Goal: Information Seeking & Learning: Learn about a topic

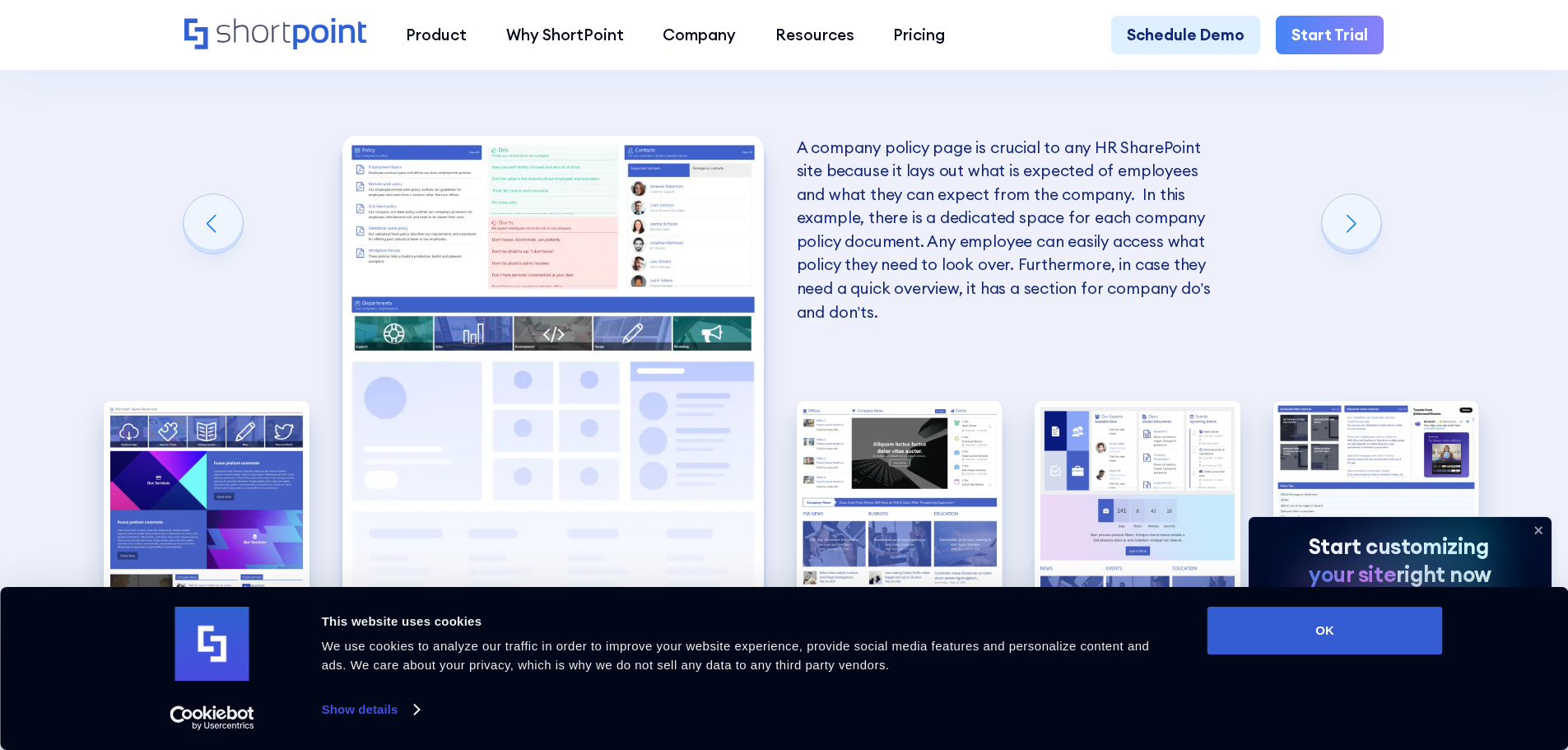
scroll to position [3436, 0]
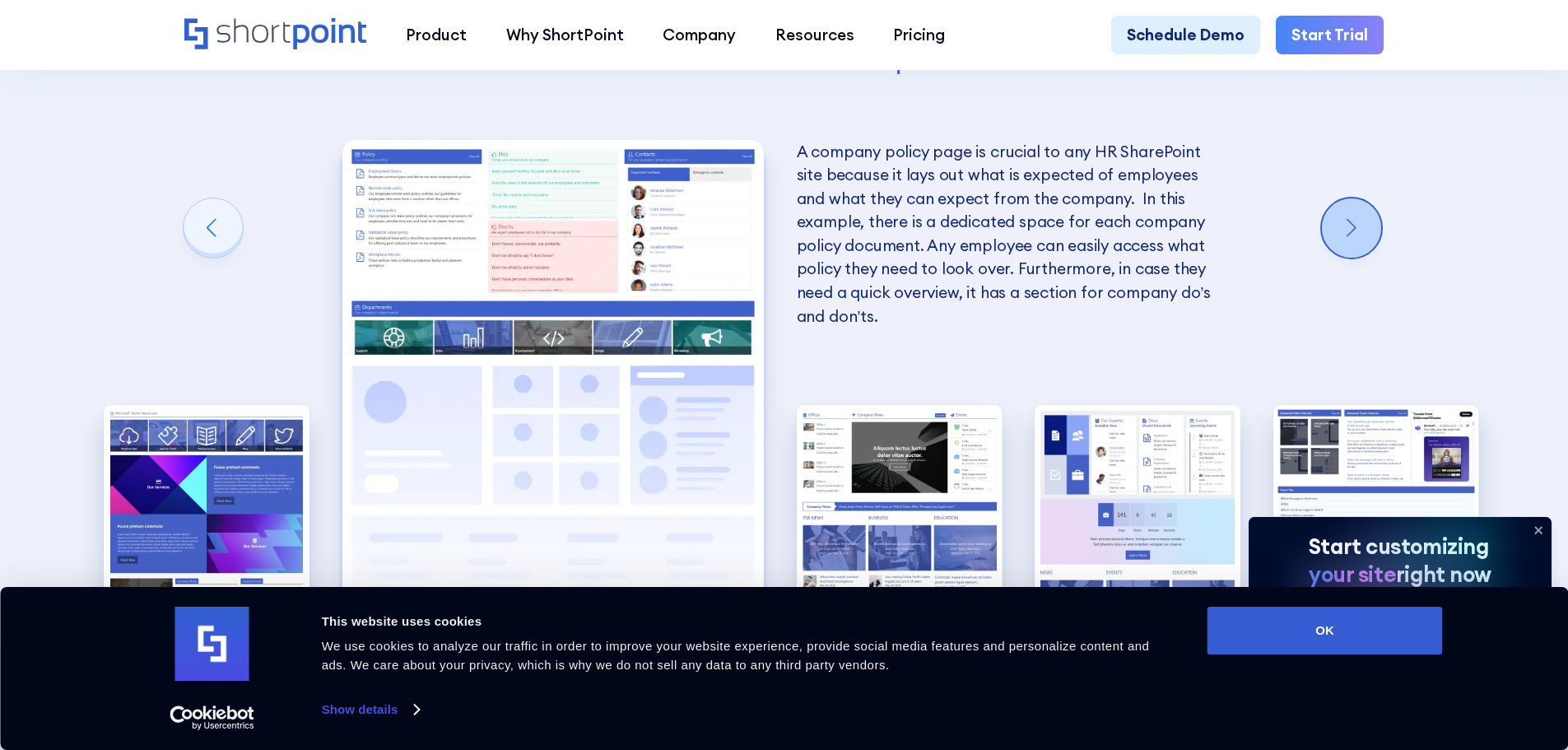
click at [1353, 249] on div "Next slide" at bounding box center [1351, 227] width 59 height 59
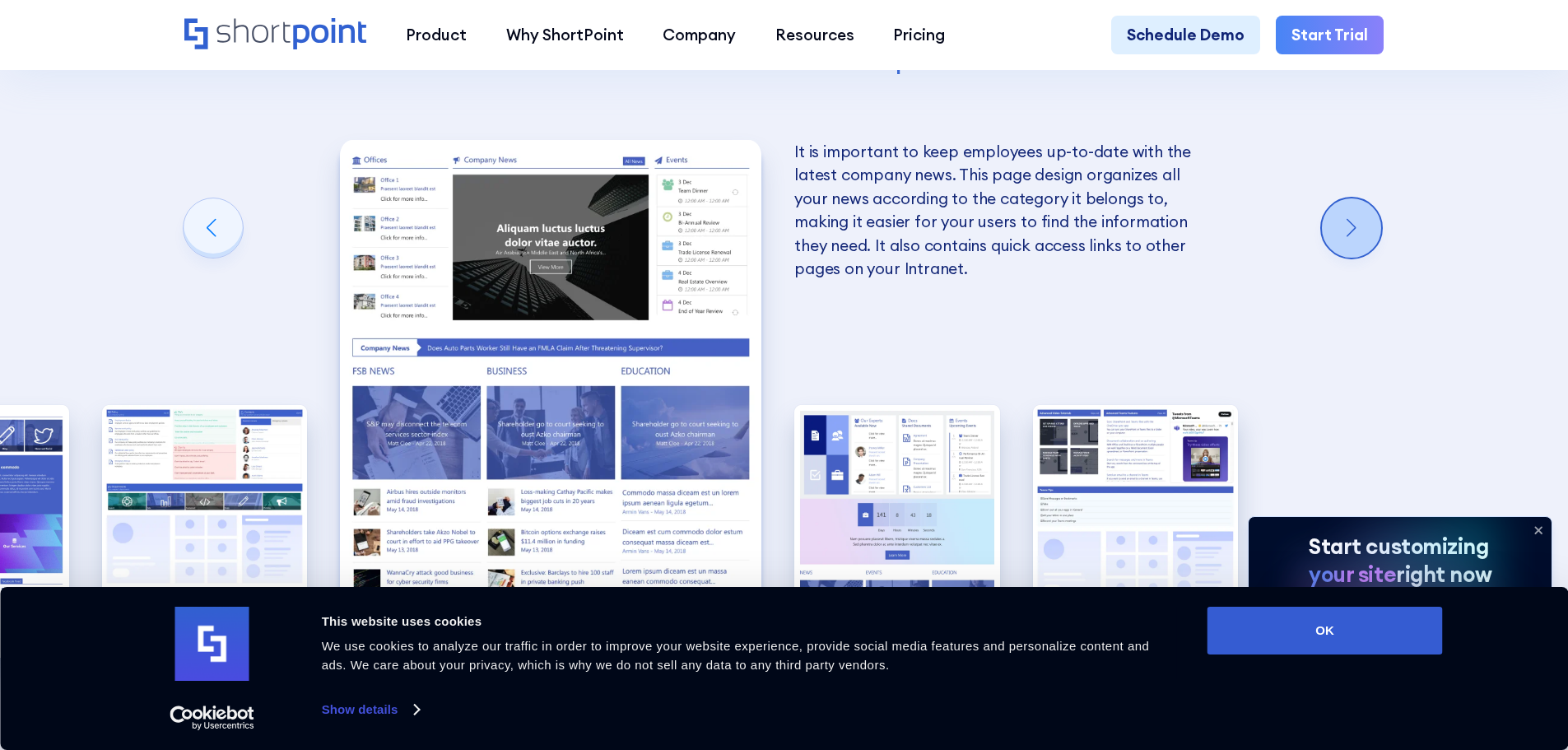
click at [1353, 249] on div "Next slide" at bounding box center [1351, 227] width 59 height 59
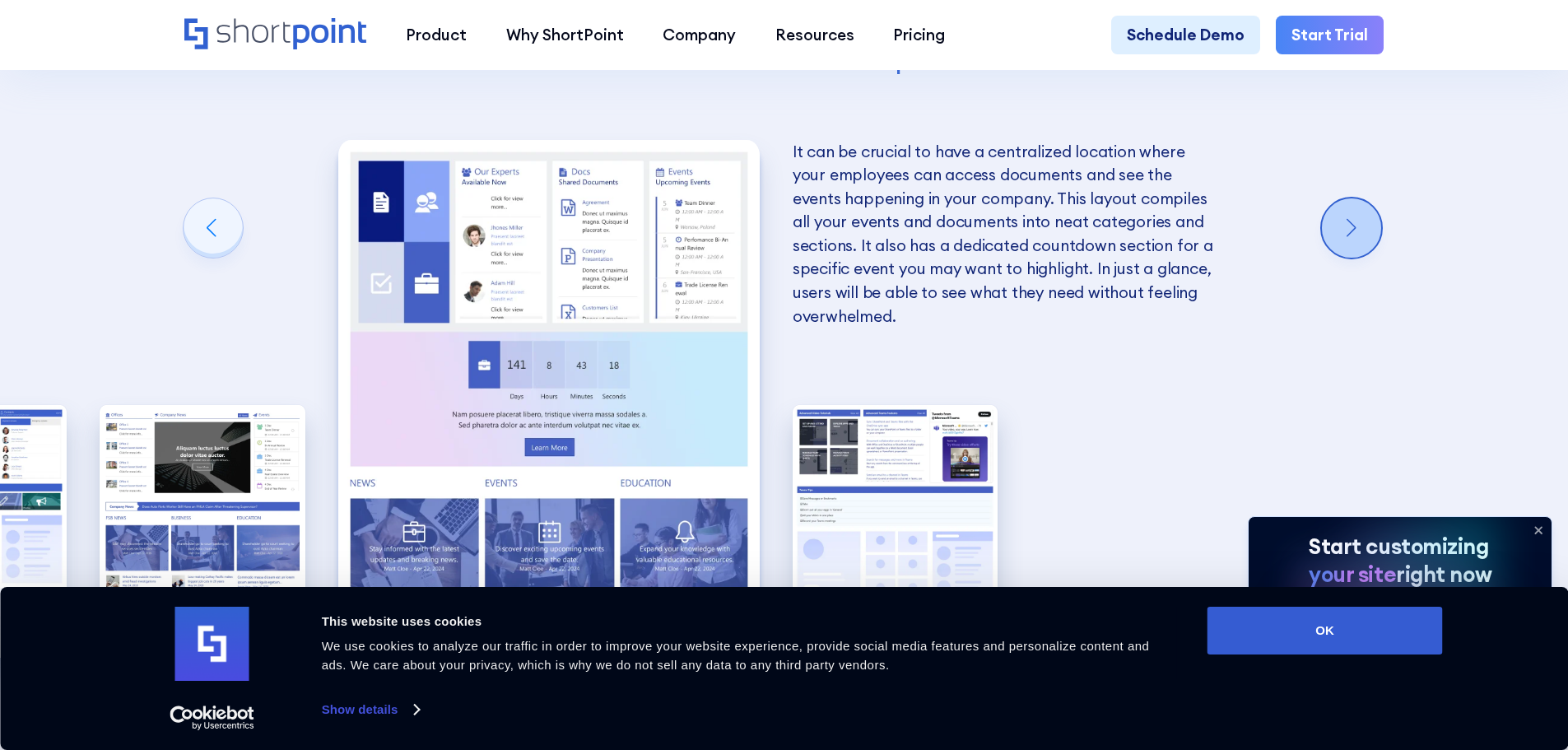
click at [1353, 249] on div "Next slide" at bounding box center [1351, 227] width 59 height 59
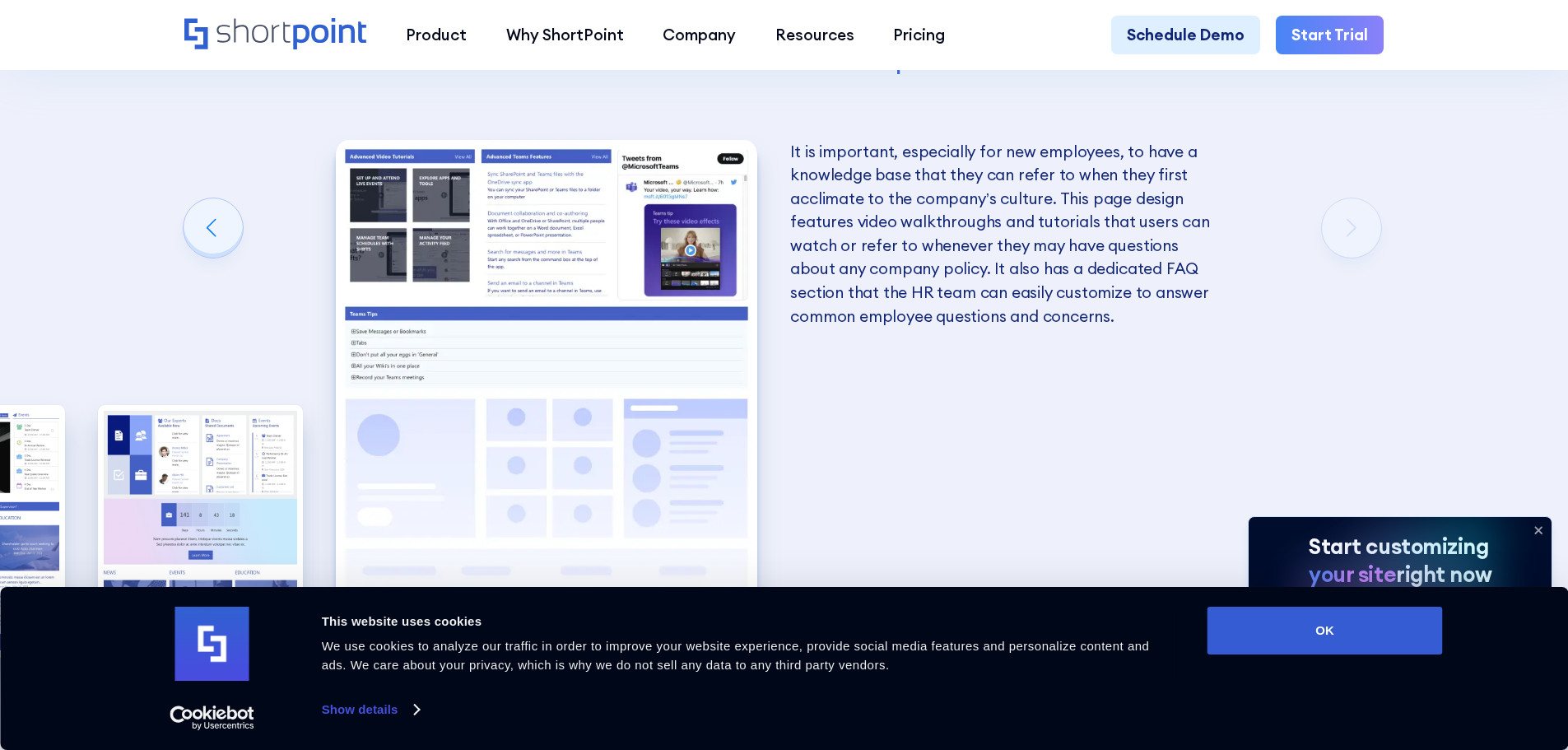
click at [1353, 249] on div "Creating an HR SharePoint site Now that you know what to consider when creating…" at bounding box center [784, 187] width 1568 height 1427
click at [199, 242] on div "Previous slide" at bounding box center [212, 227] width 59 height 59
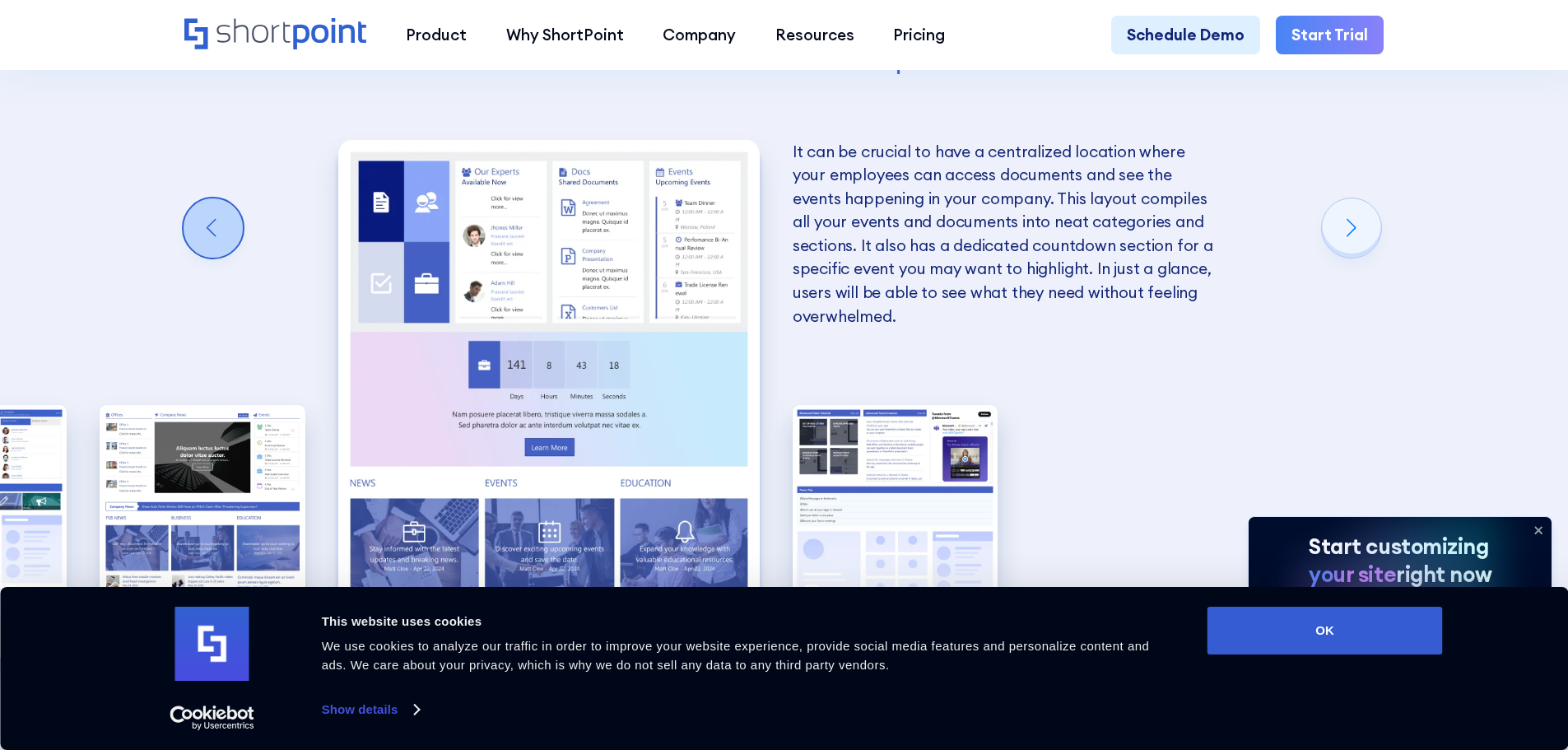
click at [211, 249] on div "Previous slide" at bounding box center [212, 227] width 59 height 59
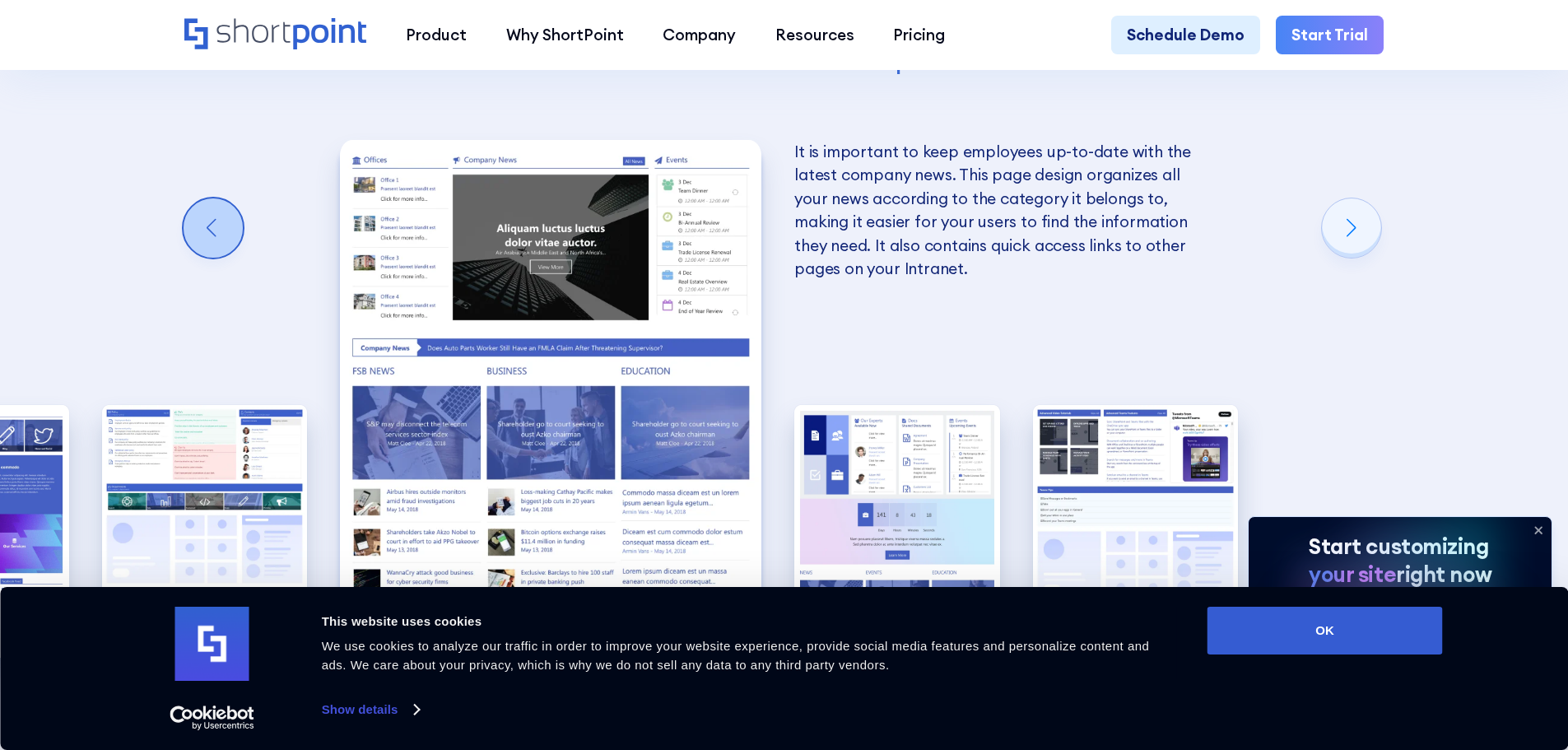
click at [211, 249] on div "Previous slide" at bounding box center [212, 227] width 59 height 59
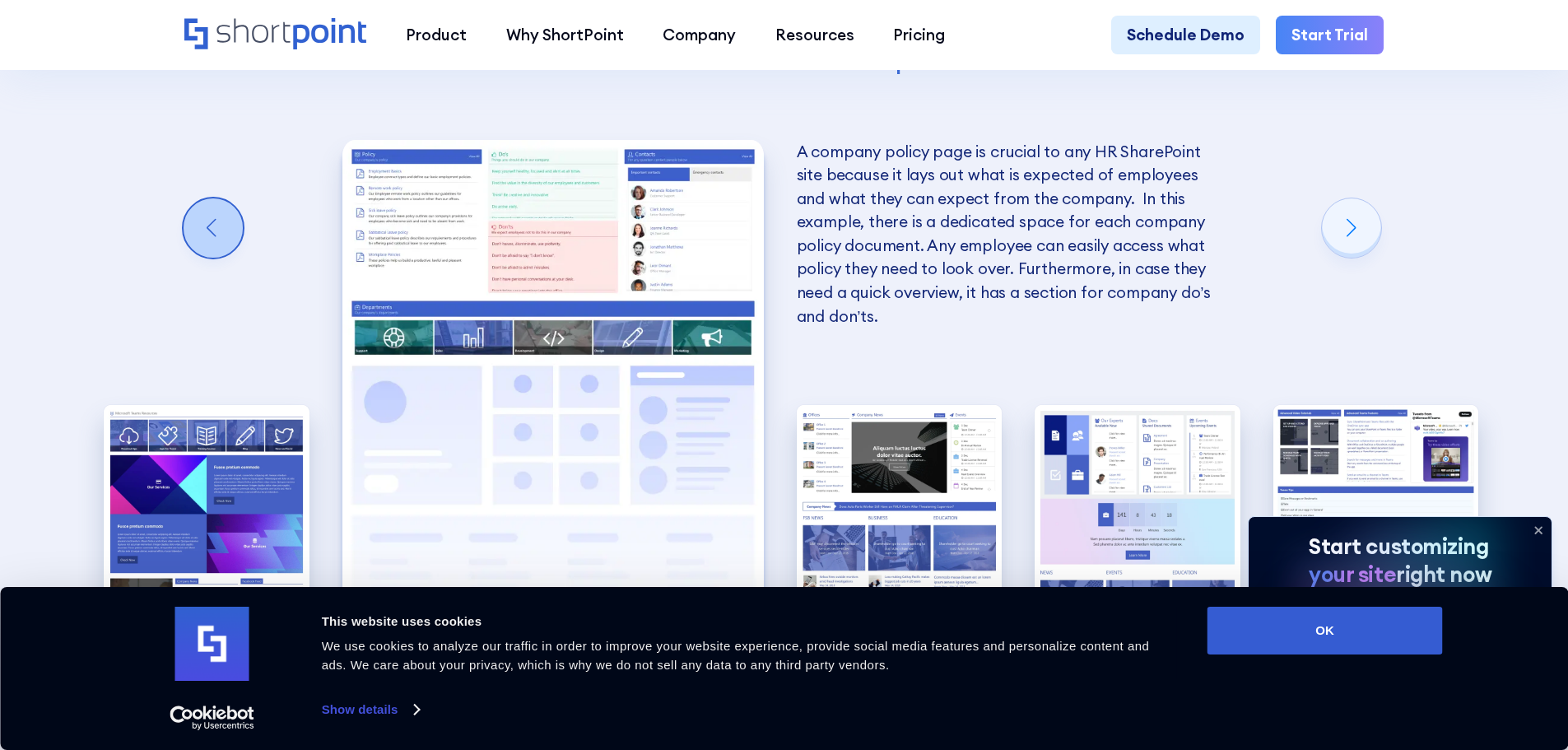
click at [211, 249] on div "Previous slide" at bounding box center [212, 227] width 59 height 59
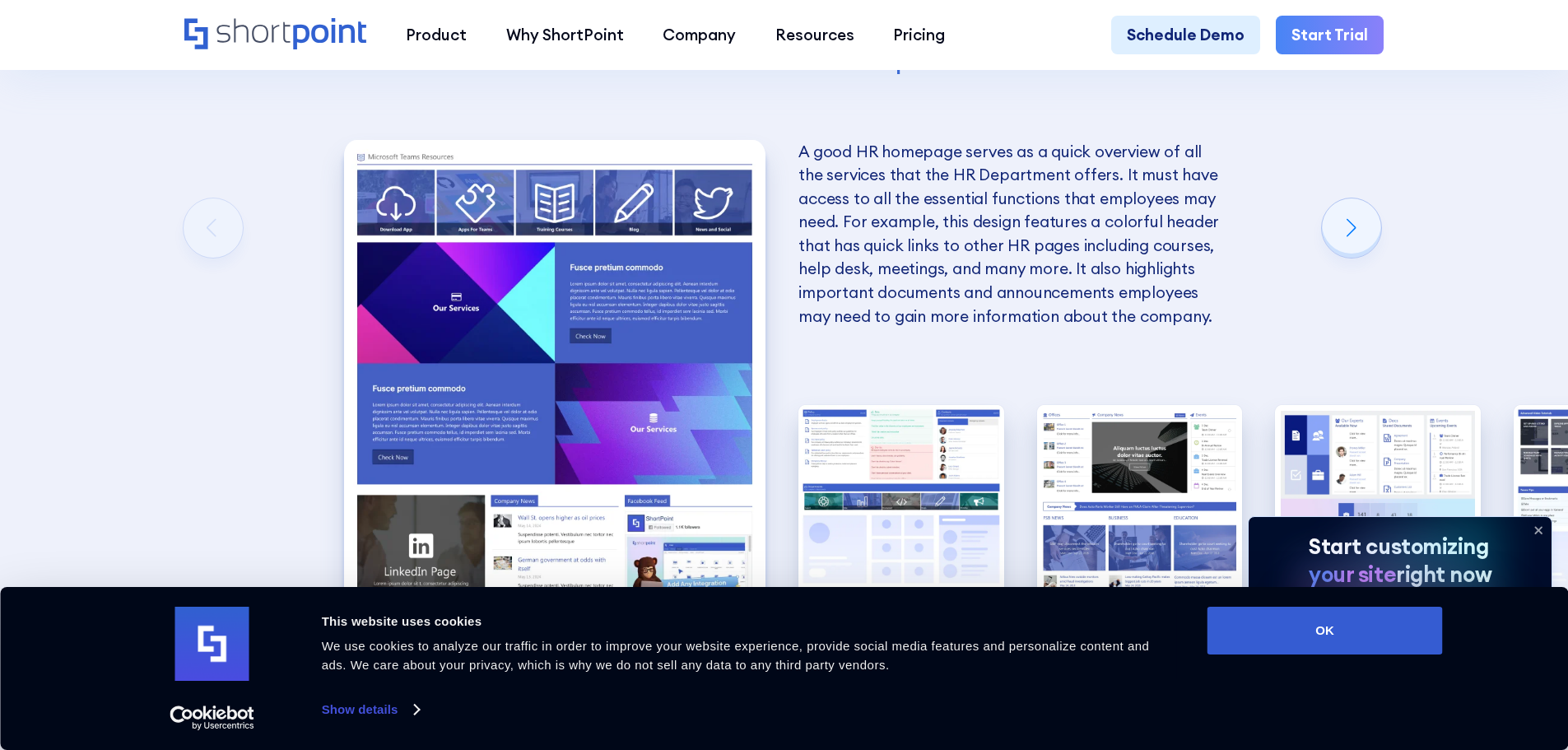
drag, startPoint x: 211, startPoint y: 249, endPoint x: 856, endPoint y: 175, distance: 649.2
click at [843, 170] on div "Creating an HR SharePoint site Now that you know what to consider when creating…" at bounding box center [784, 187] width 1568 height 1427
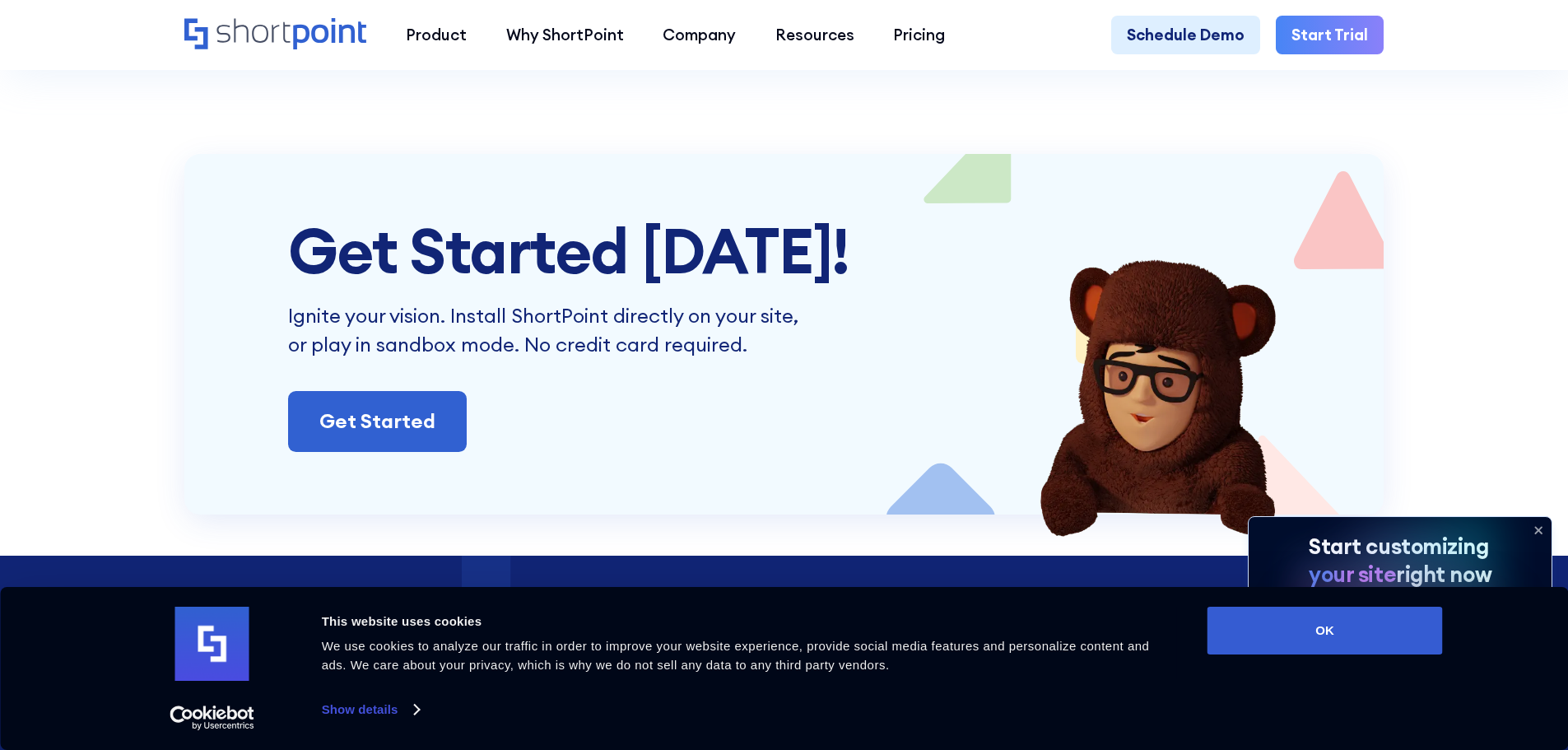
scroll to position [6151, 0]
